Goal: Communication & Community: Participate in discussion

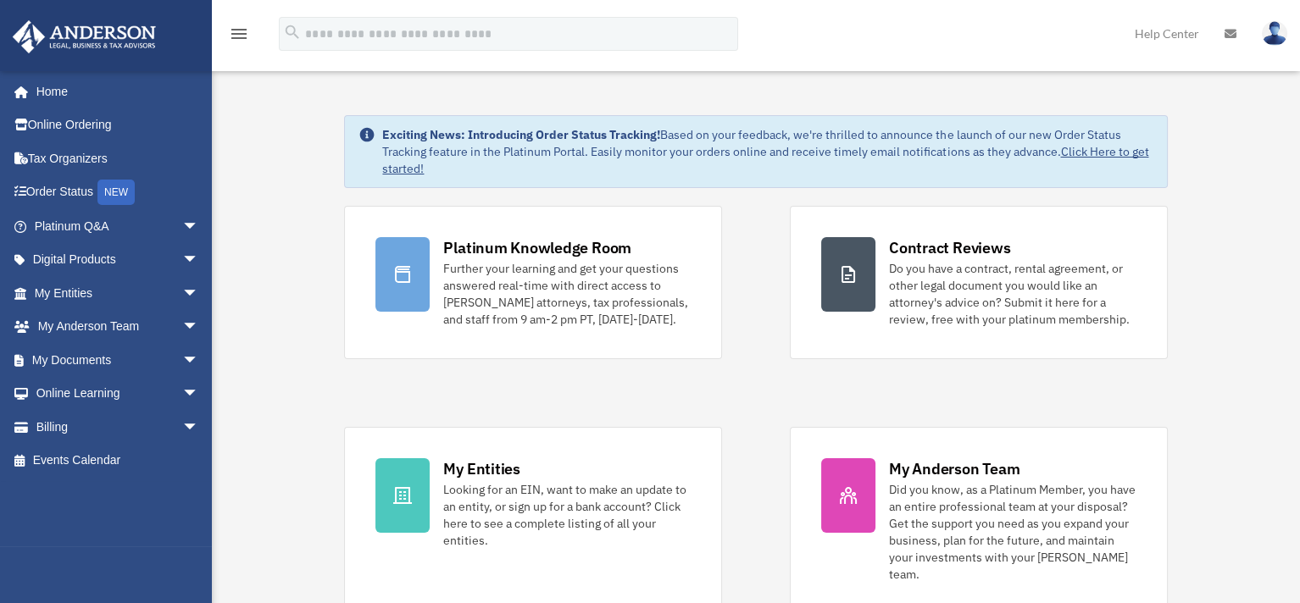
click at [790, 45] on div "menu search Site Menu add [PERSON_NAME][EMAIL_ADDRESS][DOMAIN_NAME] My Profile …" at bounding box center [650, 42] width 1274 height 58
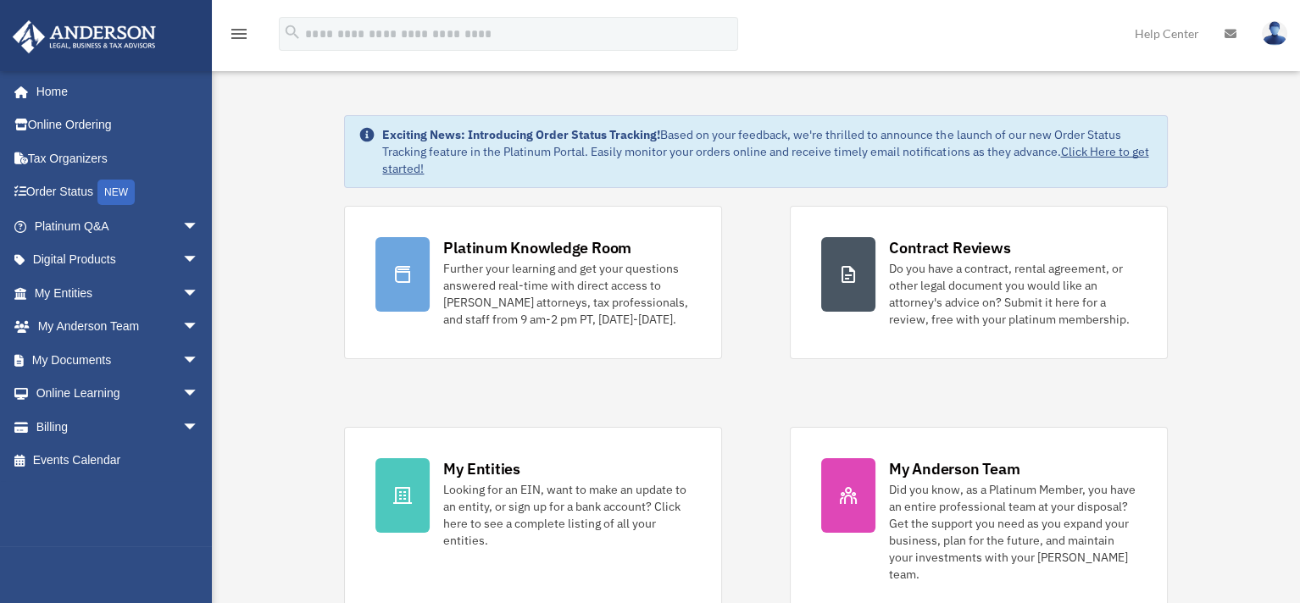
click at [788, 28] on div "menu search Site Menu add [PERSON_NAME][EMAIL_ADDRESS][DOMAIN_NAME] My Profile …" at bounding box center [650, 42] width 1274 height 58
click at [795, 46] on div "menu search Site Menu add [PERSON_NAME][EMAIL_ADDRESS][DOMAIN_NAME] My Profile …" at bounding box center [650, 42] width 1274 height 58
click at [182, 393] on span "arrow_drop_down" at bounding box center [199, 394] width 34 height 35
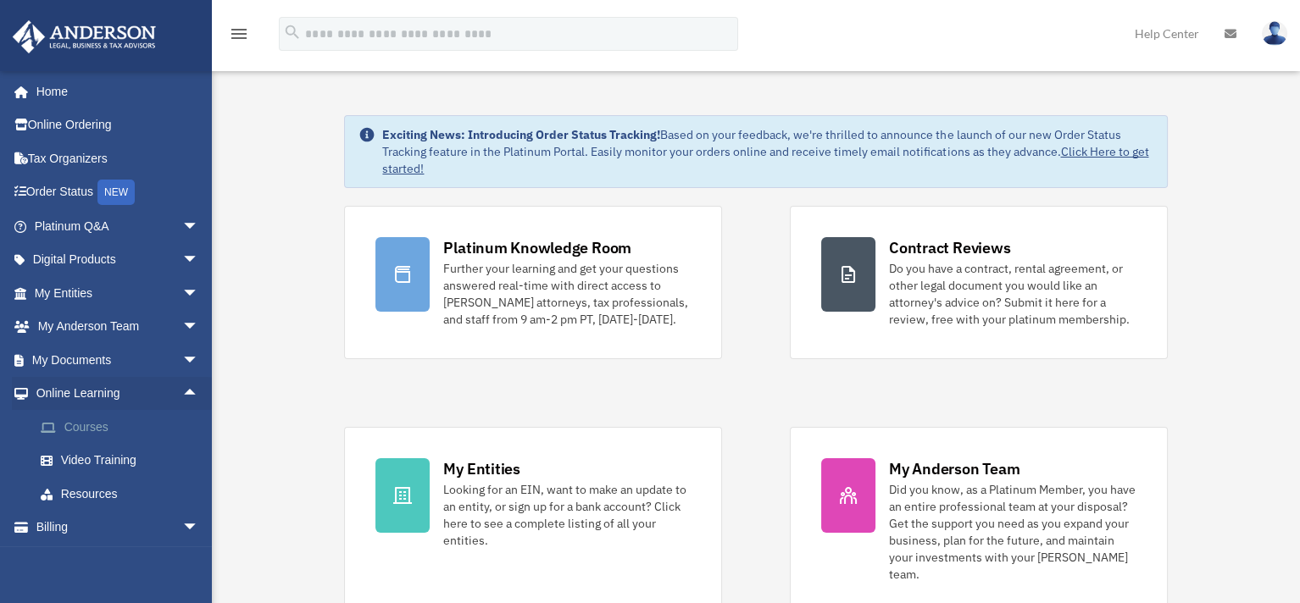
click at [94, 427] on link "Courses" at bounding box center [124, 427] width 201 height 34
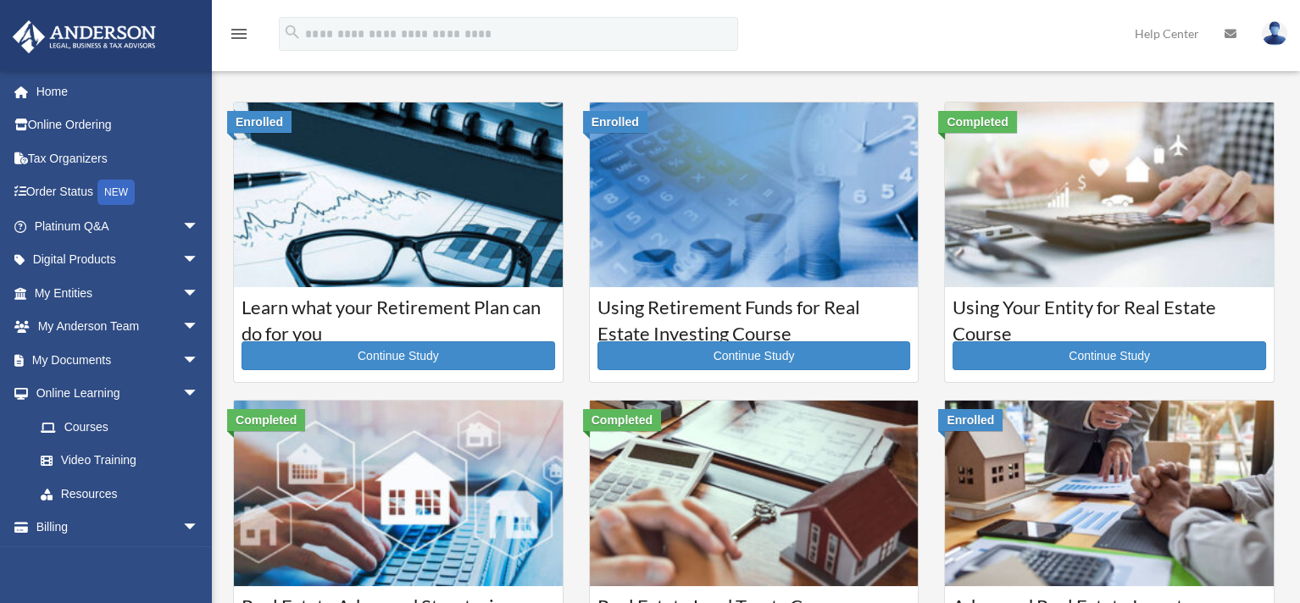
click at [770, 31] on div "menu search Site Menu add [PERSON_NAME][EMAIL_ADDRESS][DOMAIN_NAME] My Profile …" at bounding box center [650, 42] width 1274 height 58
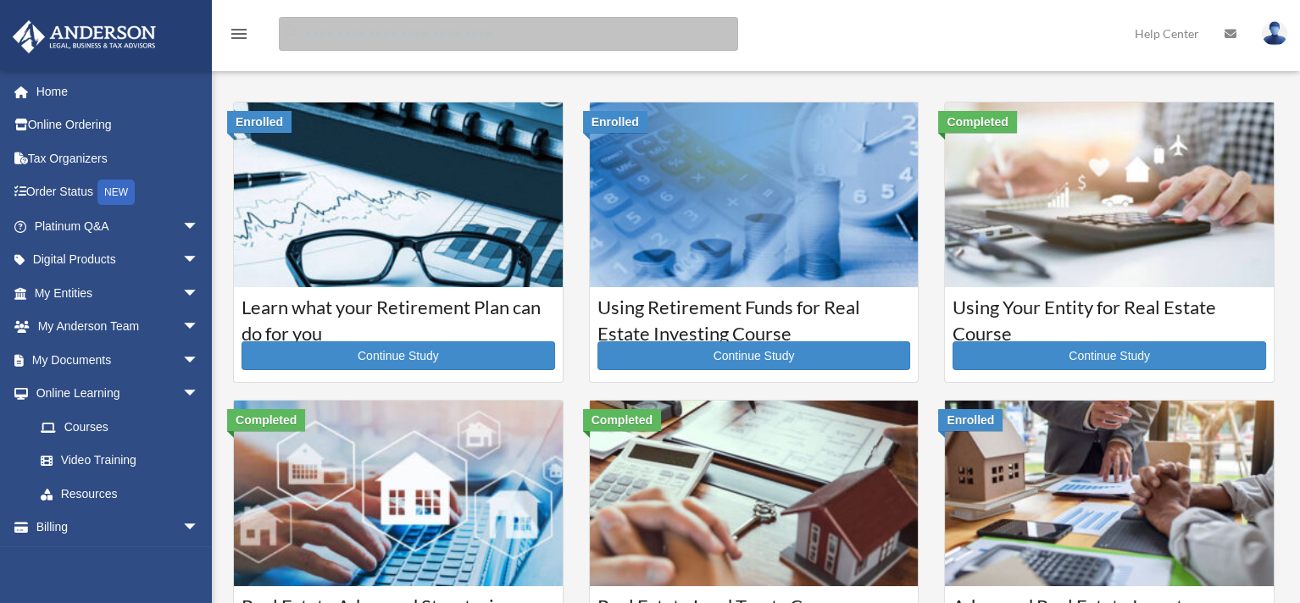
click at [586, 30] on input "search" at bounding box center [508, 34] width 459 height 34
click at [574, 30] on input "search" at bounding box center [508, 34] width 459 height 34
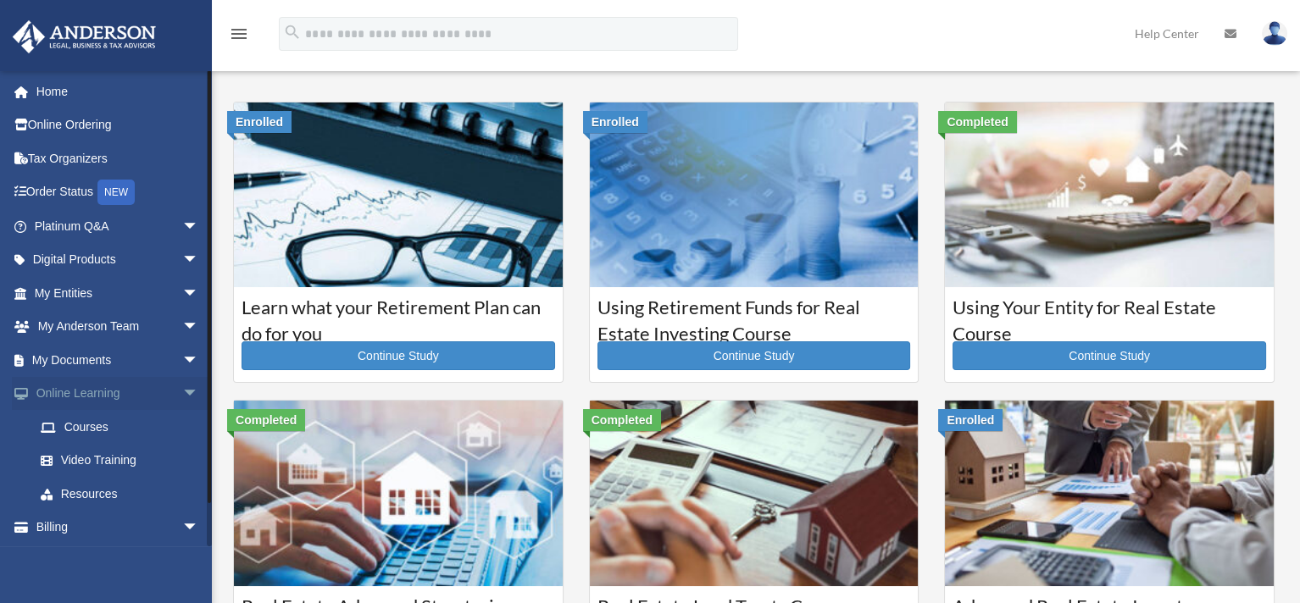
click at [182, 392] on span "arrow_drop_down" at bounding box center [199, 394] width 34 height 35
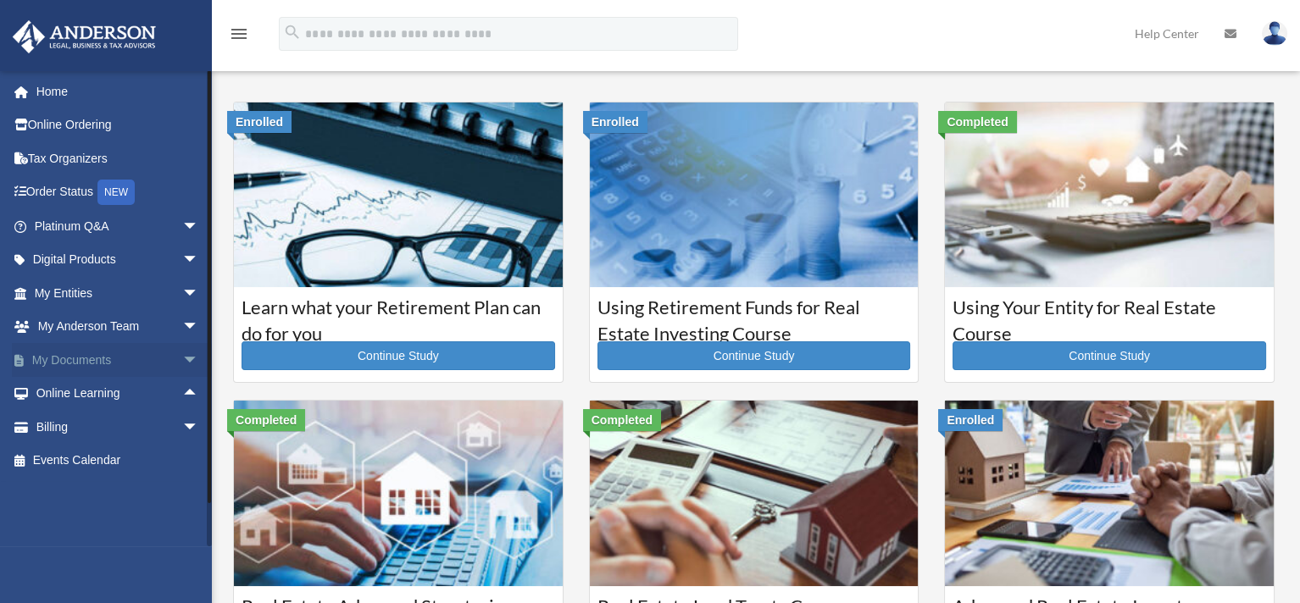
click at [182, 360] on span "arrow_drop_down" at bounding box center [199, 360] width 34 height 35
click at [182, 356] on span "arrow_drop_up" at bounding box center [199, 360] width 34 height 35
click at [182, 258] on span "arrow_drop_down" at bounding box center [199, 260] width 34 height 35
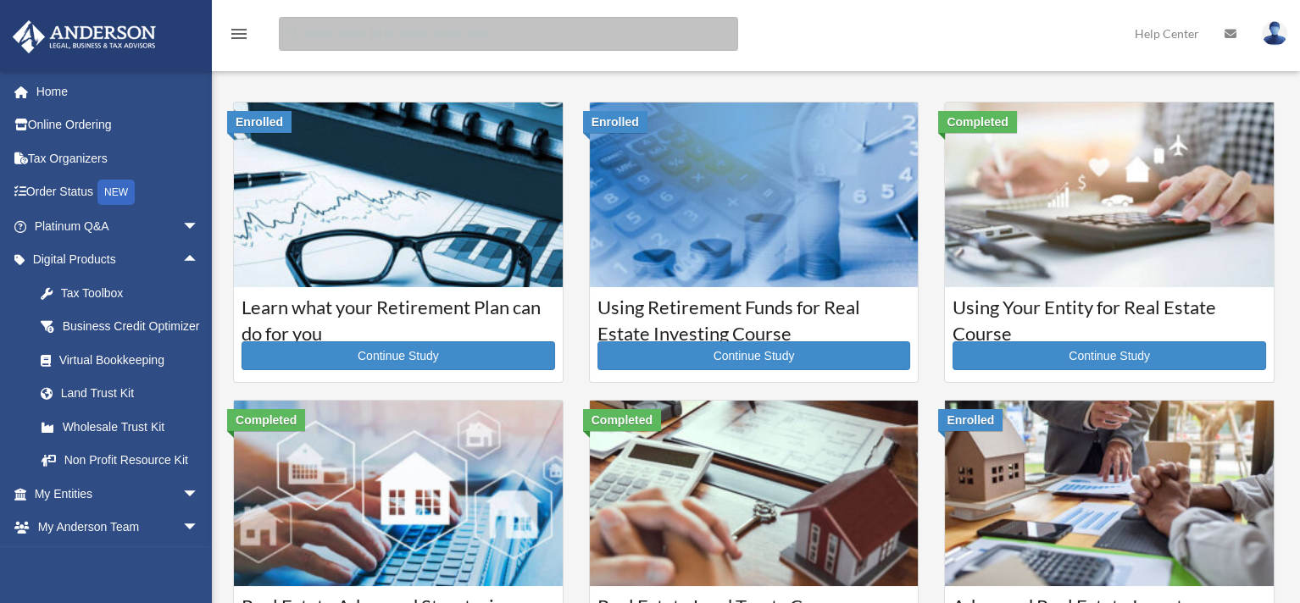
click at [384, 37] on input "search" at bounding box center [508, 34] width 459 height 34
type input "**********"
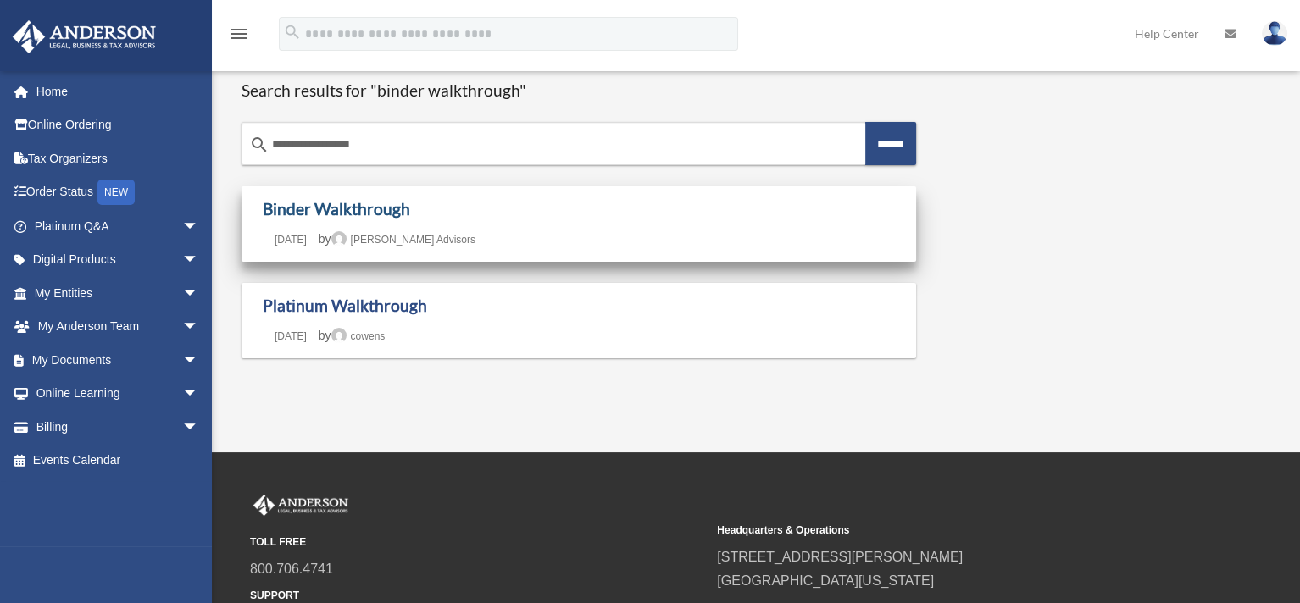
click at [375, 208] on link "Binder Walkthrough" at bounding box center [336, 208] width 147 height 19
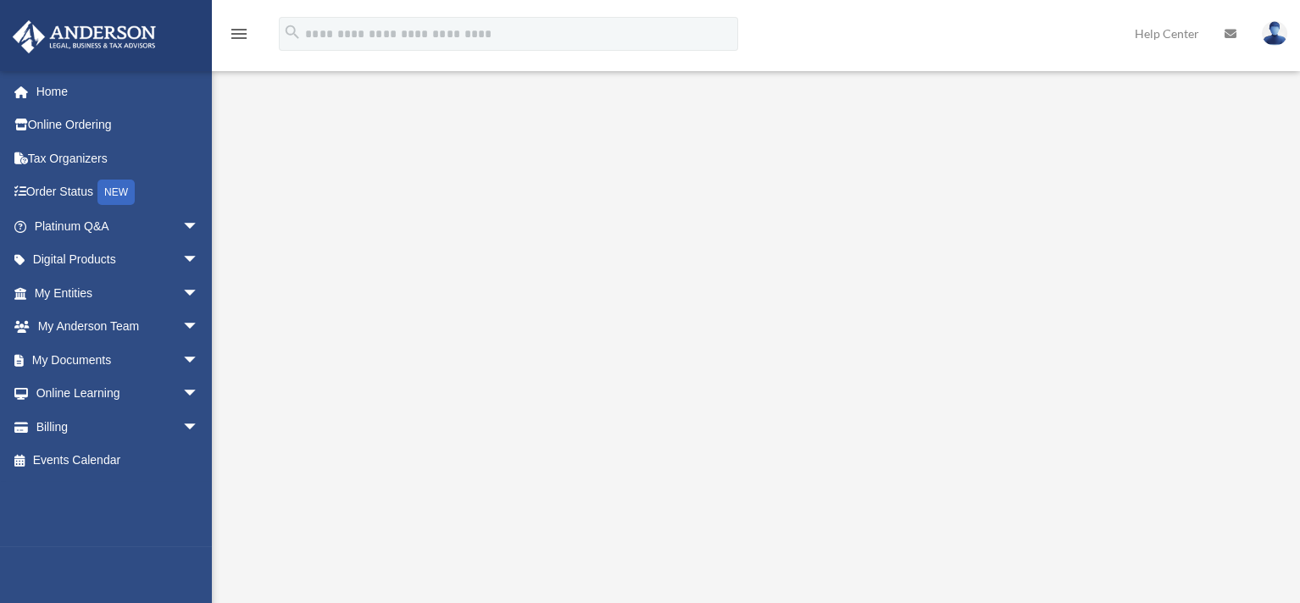
click at [254, 78] on div "Binder Walkthrough date_range Published on Last updated January 28, 2021 April …" at bounding box center [756, 556] width 1088 height 967
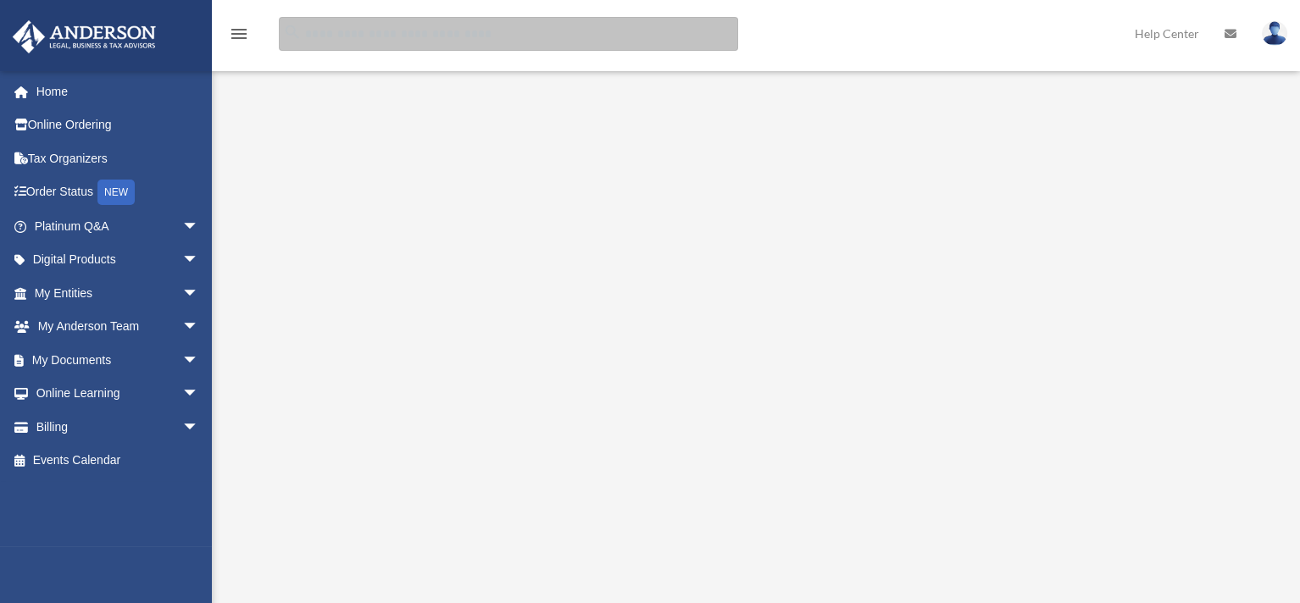
click at [401, 35] on input "search" at bounding box center [508, 34] width 459 height 34
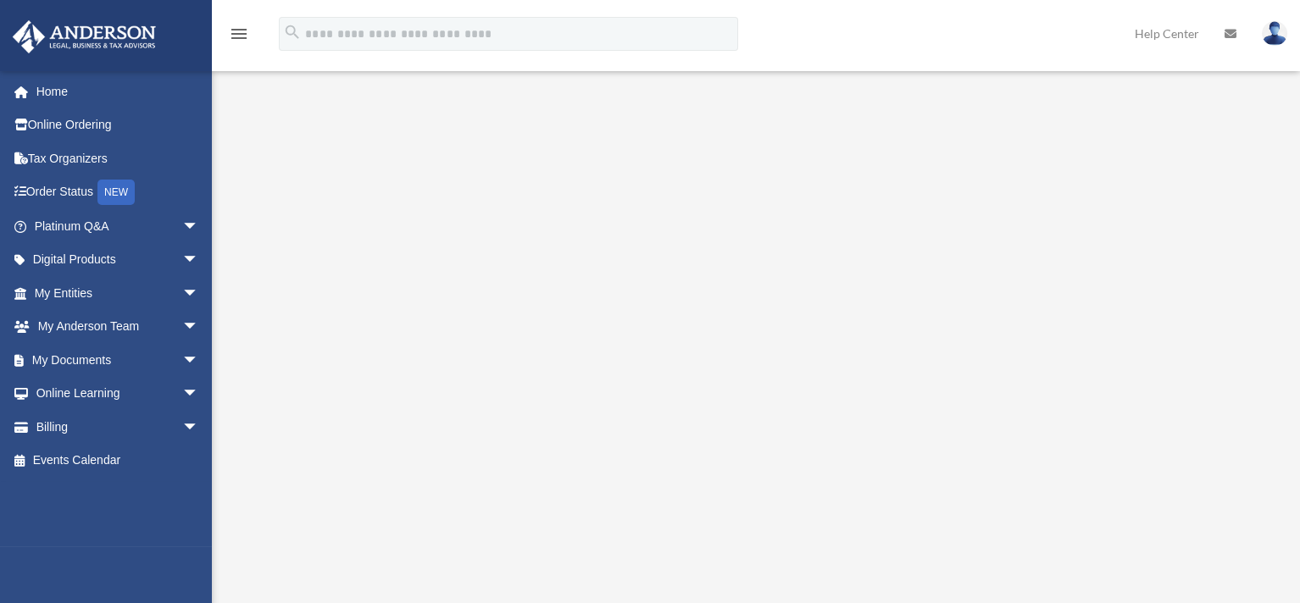
click at [320, 69] on div "menu search Site Menu add [PERSON_NAME][EMAIL_ADDRESS][DOMAIN_NAME] My Profile …" at bounding box center [650, 42] width 1274 height 58
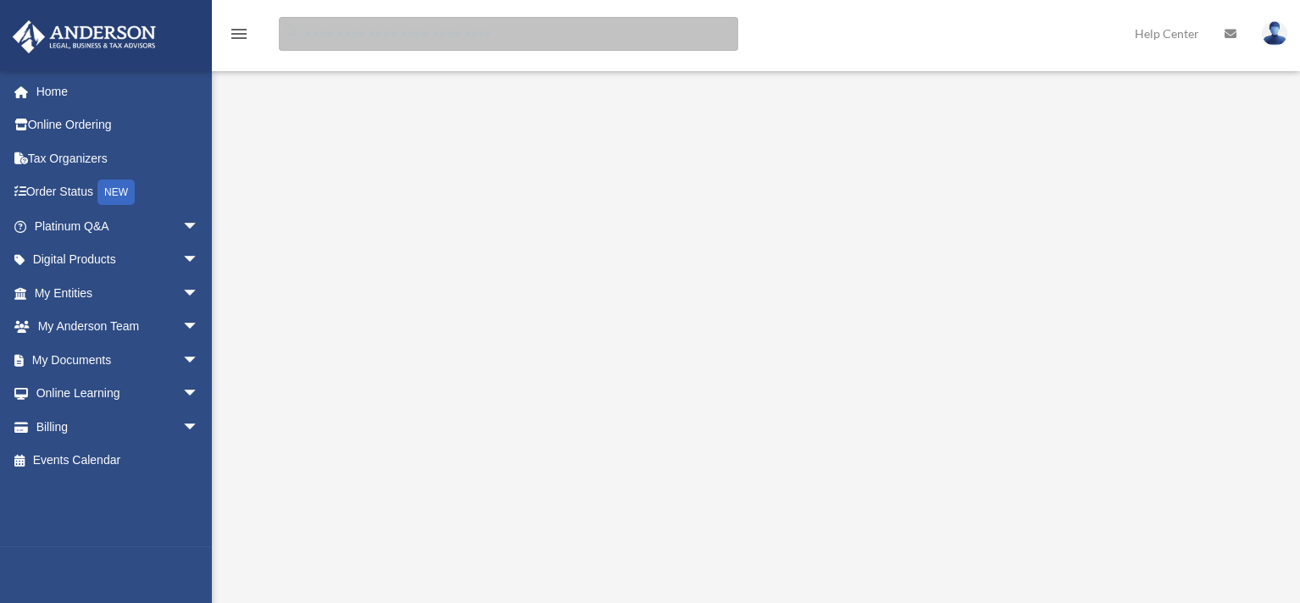
click at [326, 35] on input "search" at bounding box center [508, 34] width 459 height 34
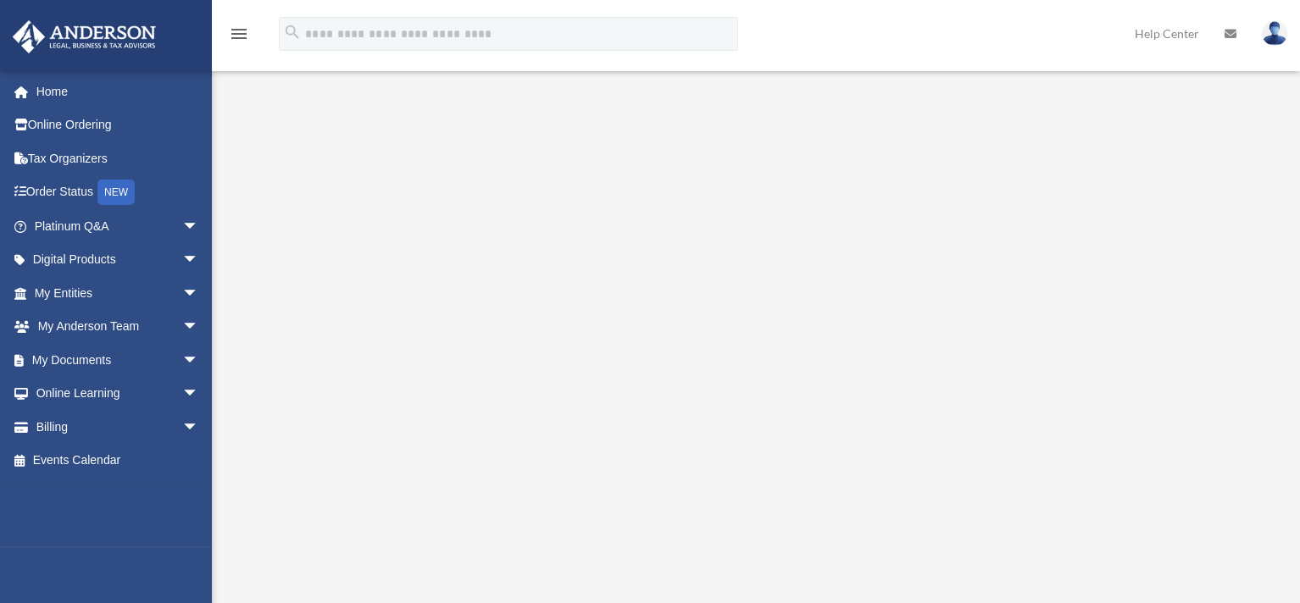
click at [877, 46] on div "menu search Site Menu add [PERSON_NAME][EMAIL_ADDRESS][DOMAIN_NAME] My Profile …" at bounding box center [650, 42] width 1274 height 58
click at [1174, 174] on div at bounding box center [753, 561] width 1075 height 918
click at [1219, 430] on div at bounding box center [753, 476] width 1075 height 918
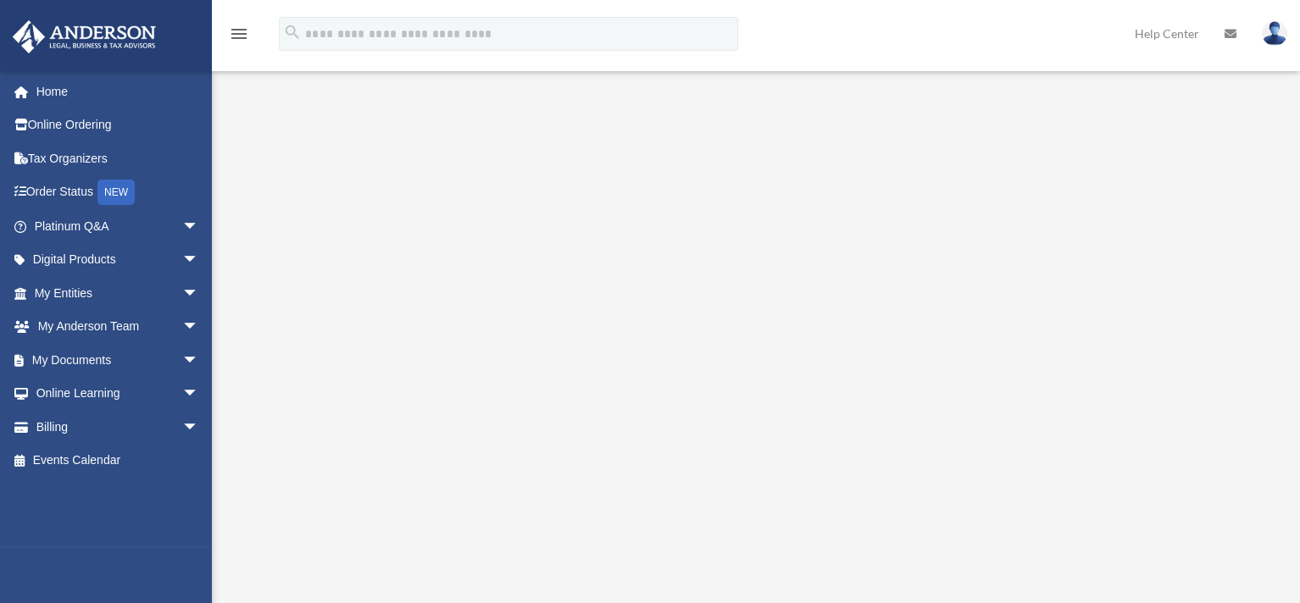
click at [1182, 197] on div at bounding box center [753, 561] width 1075 height 918
click at [1181, 270] on div at bounding box center [753, 561] width 1075 height 918
click at [1265, 219] on div at bounding box center [753, 561] width 1075 height 918
click at [1226, 168] on div at bounding box center [753, 561] width 1075 height 918
click at [1218, 169] on div at bounding box center [753, 561] width 1075 height 918
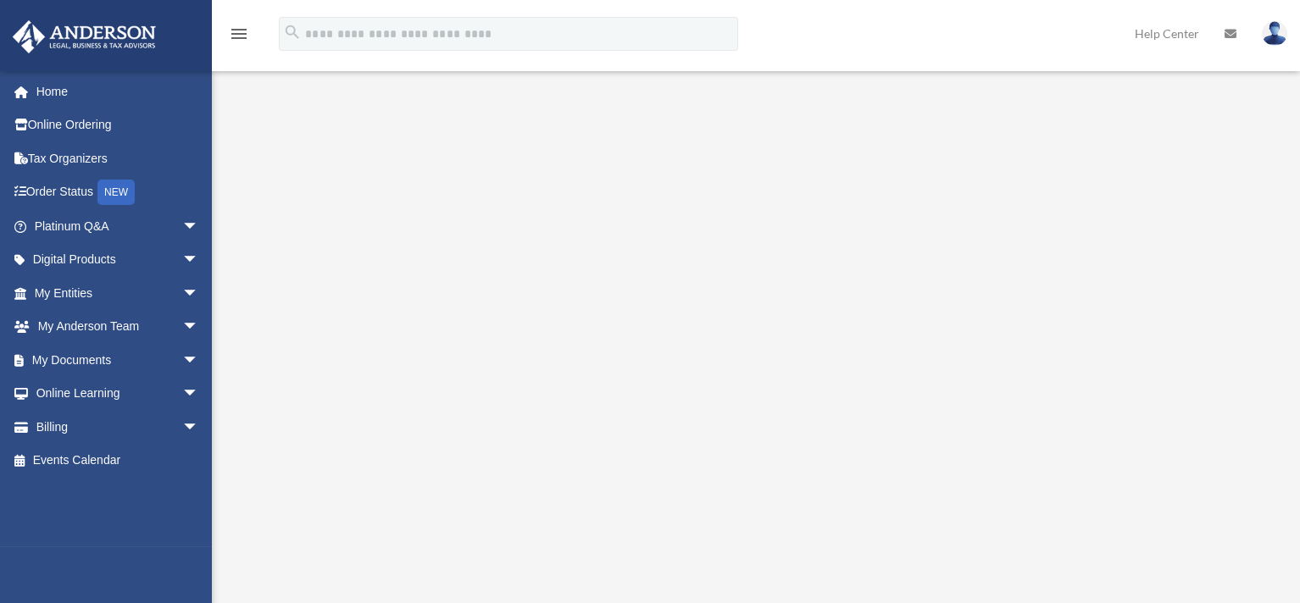
click at [1195, 186] on div at bounding box center [753, 561] width 1075 height 918
click at [1062, 56] on div "menu search Site Menu add [PERSON_NAME][EMAIL_ADDRESS][DOMAIN_NAME] My Profile …" at bounding box center [650, 42] width 1274 height 58
click at [1253, 144] on div at bounding box center [753, 561] width 1075 height 918
click at [1274, 147] on div at bounding box center [753, 561] width 1075 height 918
click at [1253, 136] on div at bounding box center [753, 561] width 1075 height 918
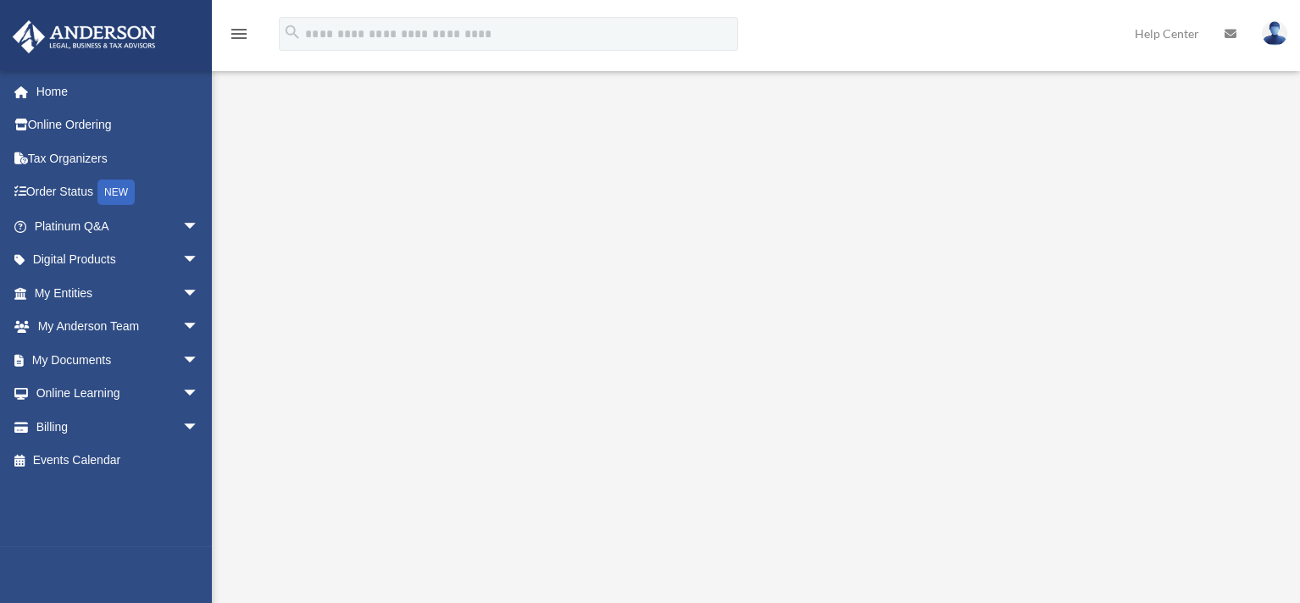
click at [1162, 180] on div at bounding box center [753, 561] width 1075 height 918
click at [34, 82] on link "Home" at bounding box center [118, 92] width 213 height 34
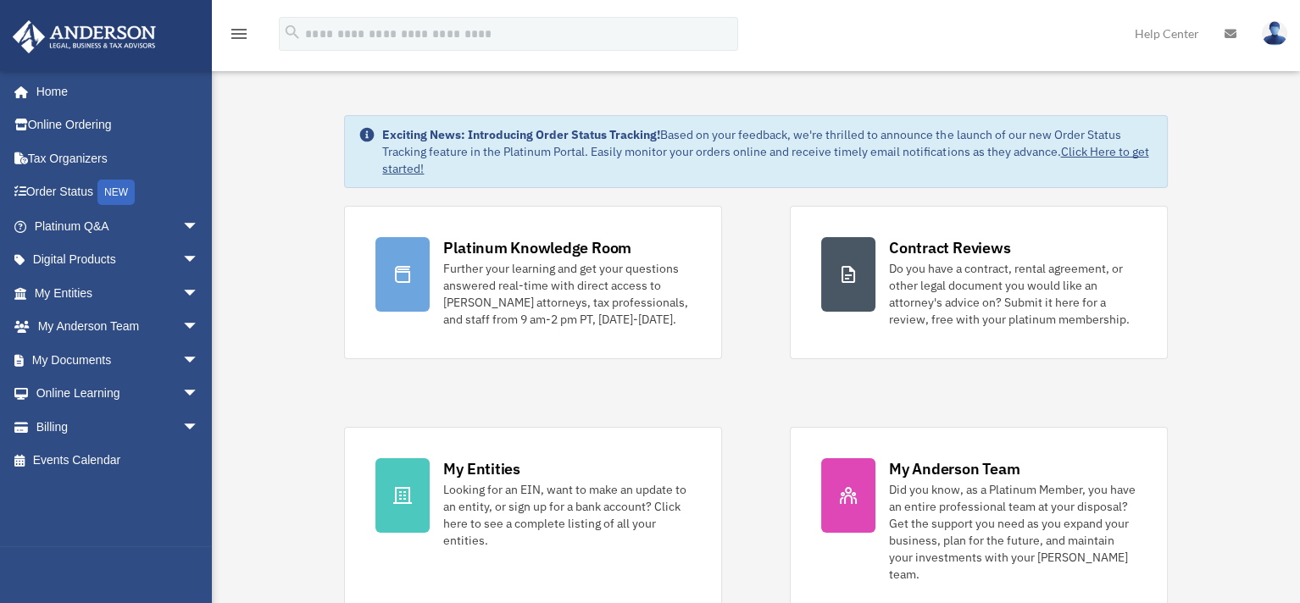
click at [430, 381] on div "Platinum Knowledge Room Further your learning and get your questions answered r…" at bounding box center [755, 410] width 823 height 408
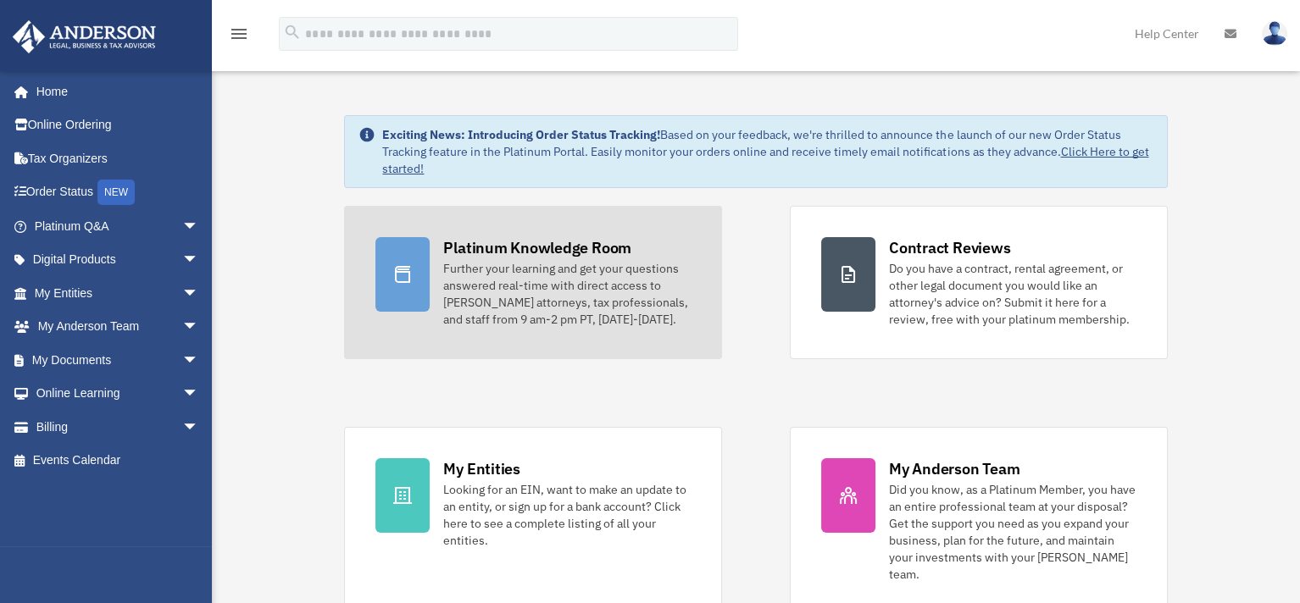
click at [631, 302] on div "Further your learning and get your questions answered real-time with direct acc…" at bounding box center [566, 294] width 247 height 68
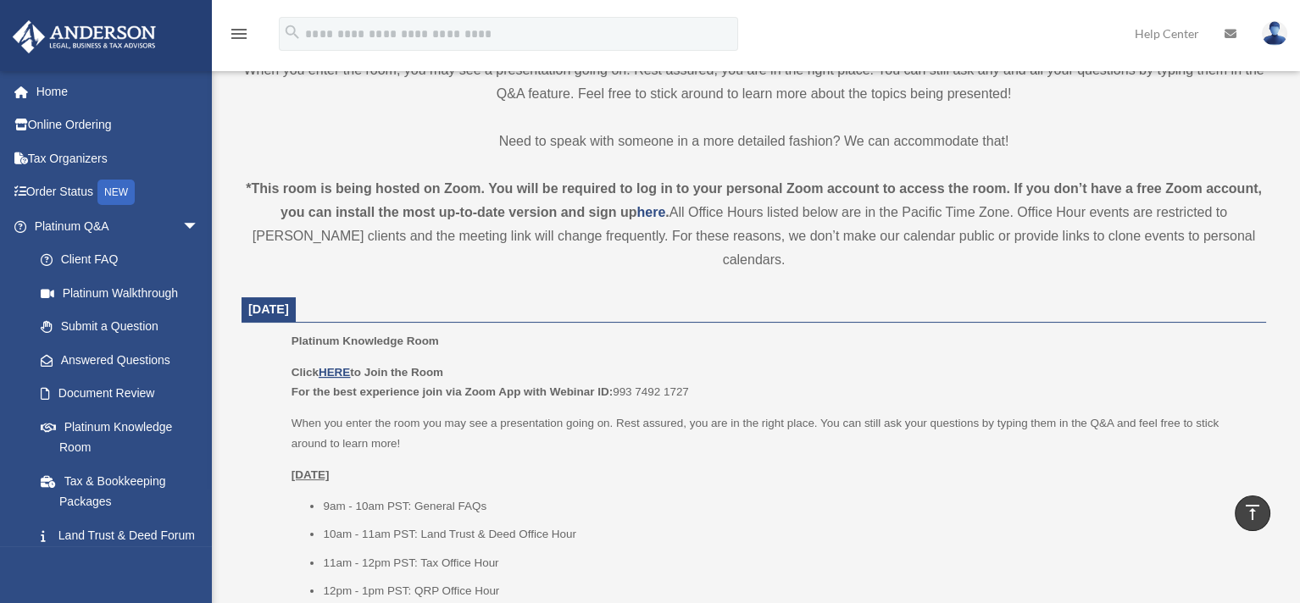
scroll to position [508, 0]
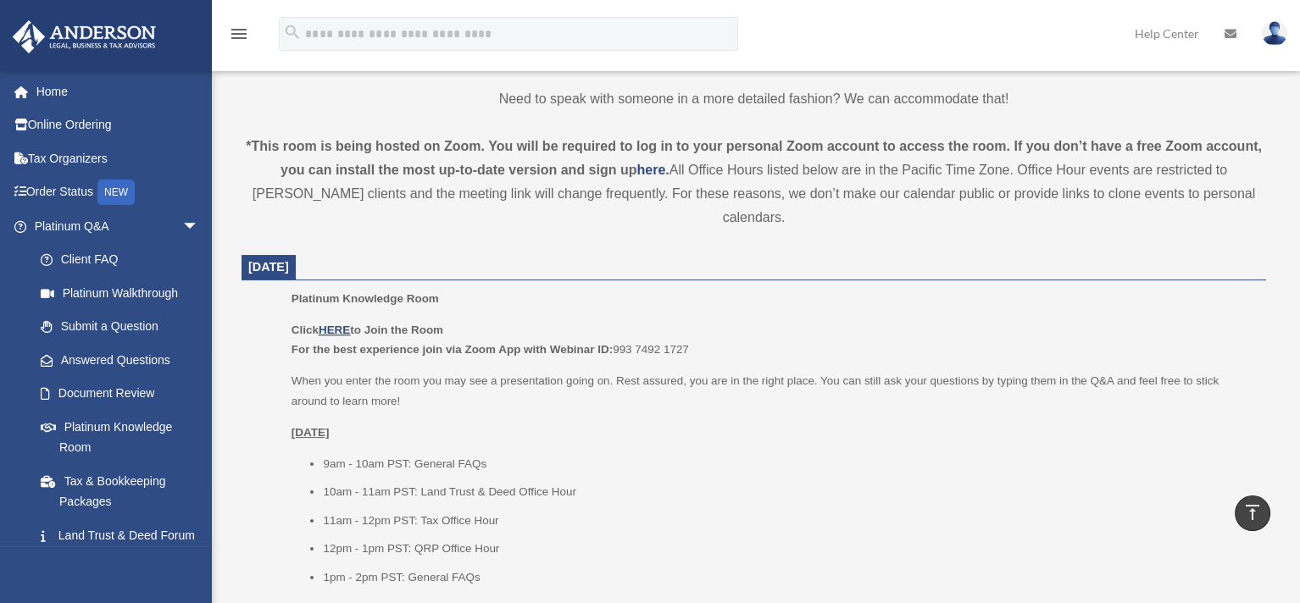
click at [434, 343] on b "For the best experience join via Zoom App with Webinar ID:" at bounding box center [451, 349] width 321 height 13
click at [713, 371] on p "When you enter the room you may see a presentation going on. Rest assured, you …" at bounding box center [772, 391] width 963 height 40
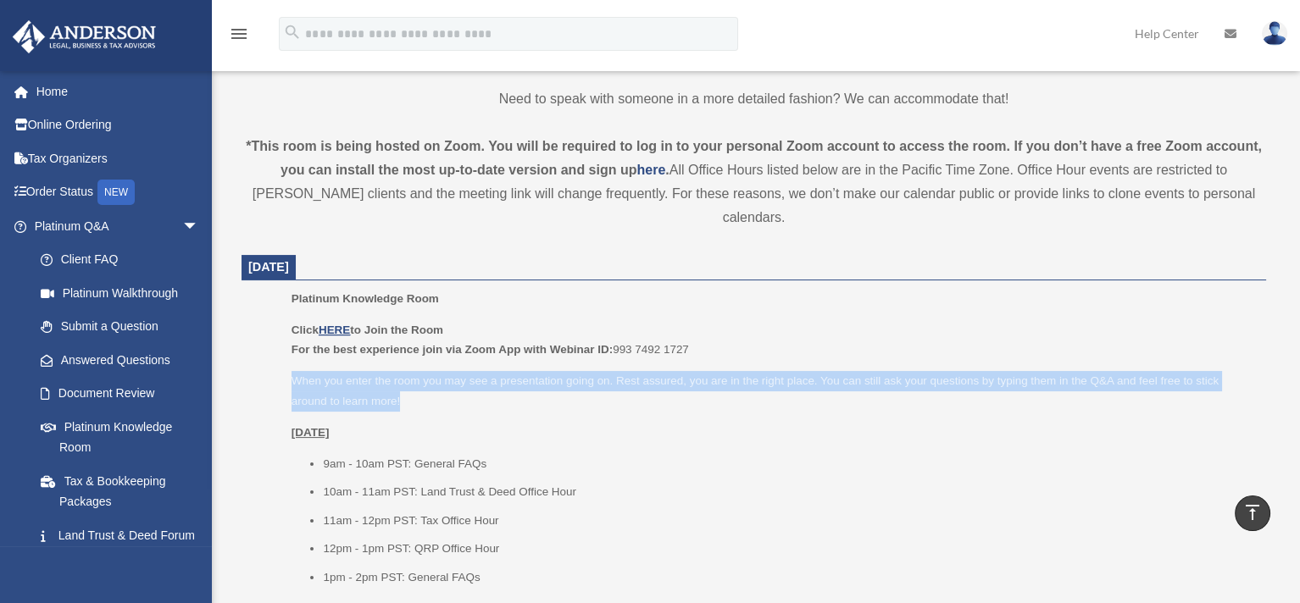
click at [713, 371] on p "When you enter the room you may see a presentation going on. Rest assured, you …" at bounding box center [772, 391] width 963 height 40
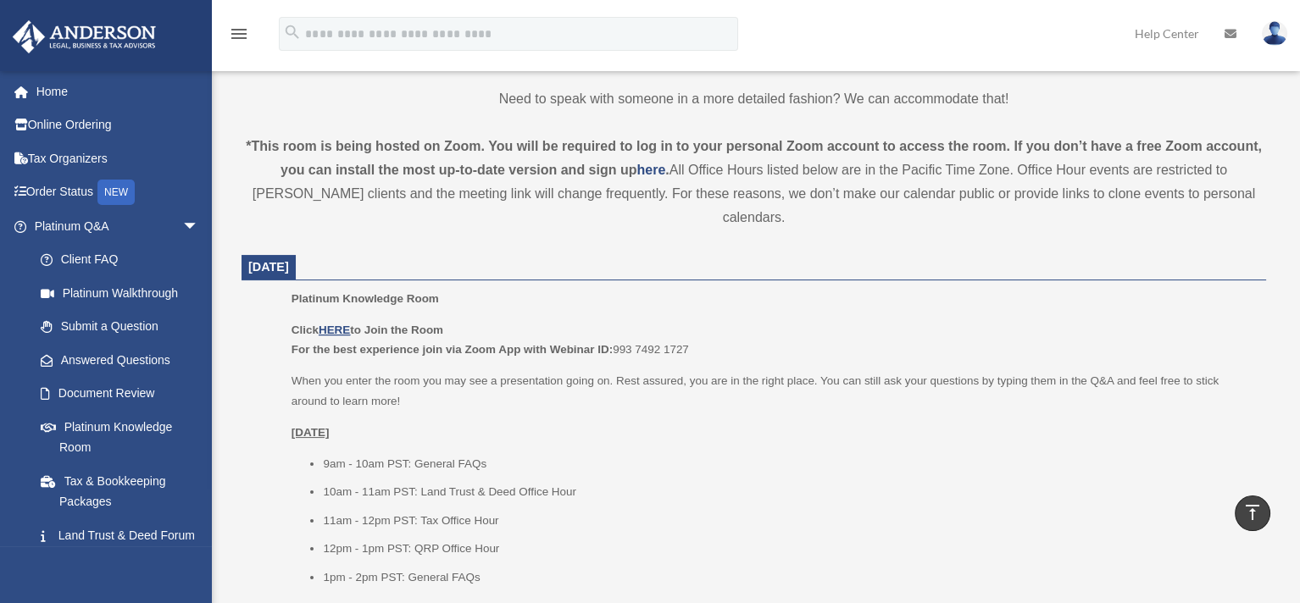
click at [713, 423] on p "[DATE]" at bounding box center [772, 433] width 963 height 20
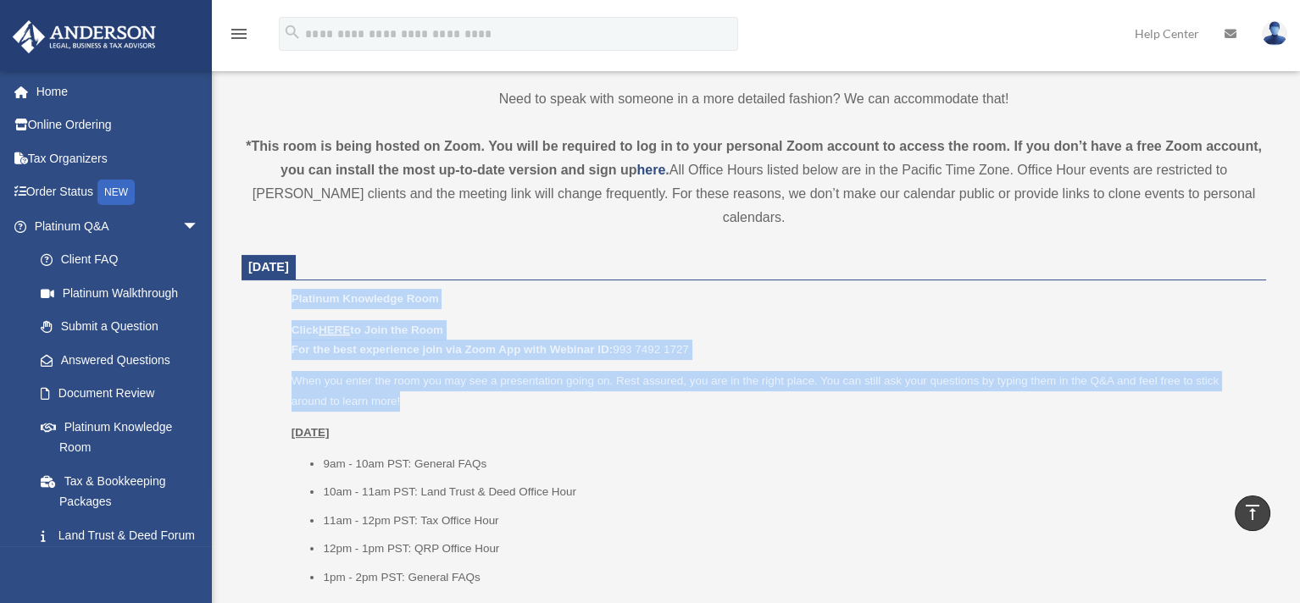
drag, startPoint x: 421, startPoint y: 375, endPoint x: 240, endPoint y: 271, distance: 209.1
click at [261, 289] on ul "Platinum Knowledge Room Click HERE to Join the Room For the best experience joi…" at bounding box center [753, 444] width 1001 height 310
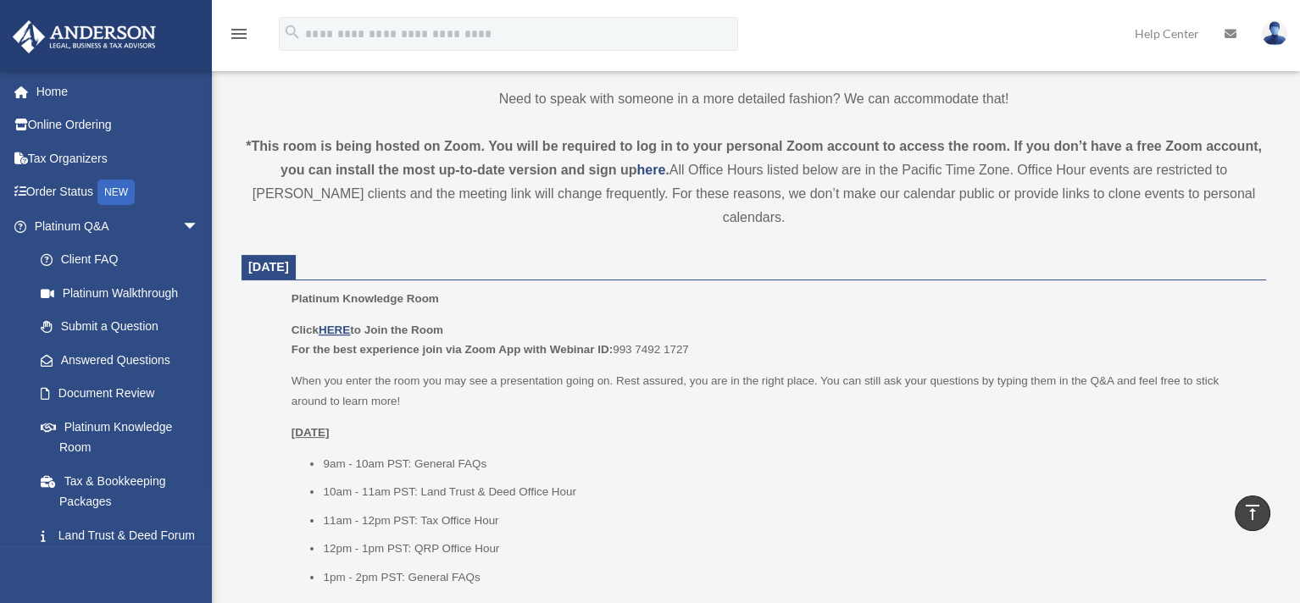
click at [489, 289] on p "Platinum Knowledge Room" at bounding box center [772, 299] width 963 height 20
drag, startPoint x: 702, startPoint y: 335, endPoint x: 709, endPoint y: 356, distance: 22.5
click at [706, 347] on div "Click HERE to Join the Room For the best experience join via Zoom App with Webi…" at bounding box center [772, 453] width 963 height 267
click at [708, 391] on div "Click HERE to Join the Room For the best experience join via Zoom App with Webi…" at bounding box center [772, 453] width 963 height 267
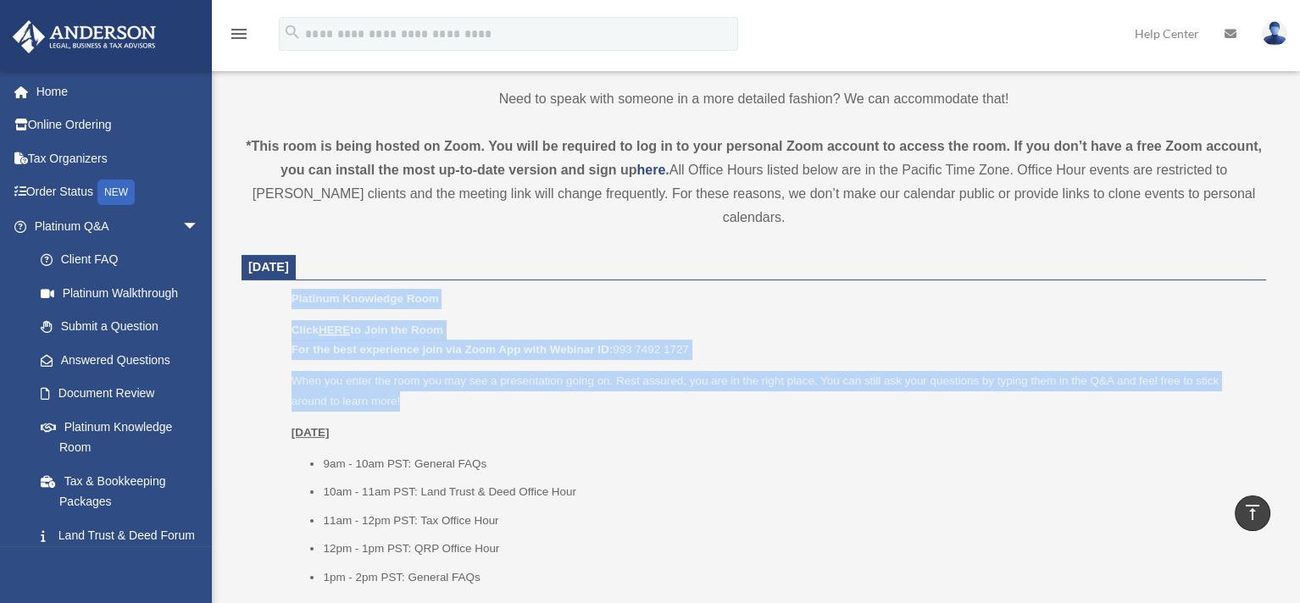
drag, startPoint x: 423, startPoint y: 374, endPoint x: 257, endPoint y: 269, distance: 197.0
click at [257, 289] on ul "Platinum Knowledge Room Click HERE to Join the Room For the best experience joi…" at bounding box center [753, 444] width 1001 height 310
click at [261, 289] on ul "Platinum Knowledge Room Click HERE to Join the Room For the best experience joi…" at bounding box center [753, 444] width 1001 height 310
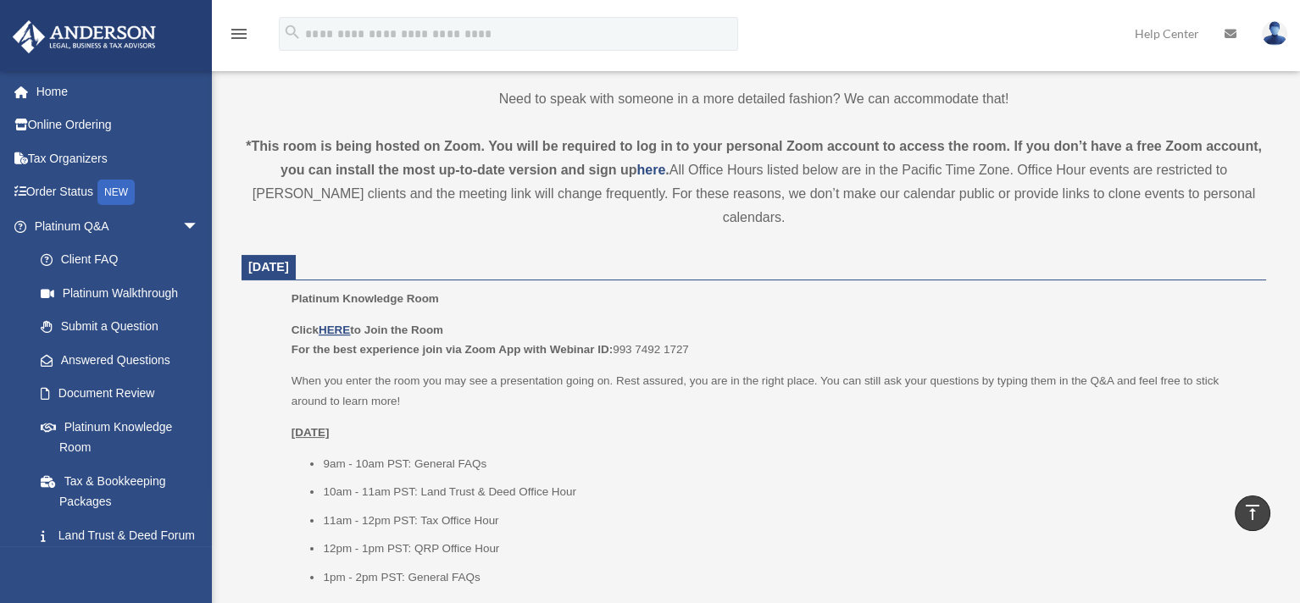
click at [519, 289] on p "Platinum Knowledge Room" at bounding box center [772, 299] width 963 height 20
click at [345, 324] on u "HERE" at bounding box center [334, 330] width 31 height 13
